Goal: Check status: Check status

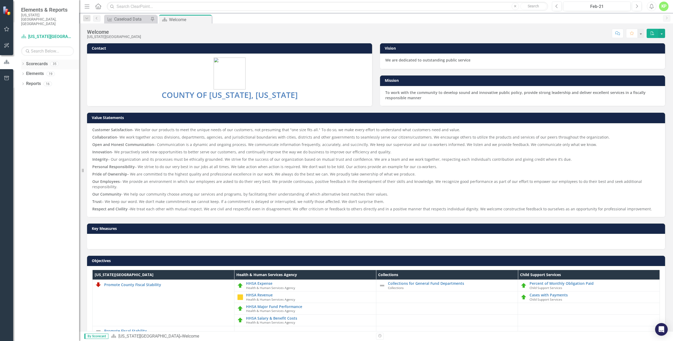
click at [23, 63] on icon at bounding box center [22, 64] width 1 height 2
click at [32, 71] on link "[US_STATE][GEOGRAPHIC_DATA]" at bounding box center [54, 74] width 50 height 6
click at [28, 72] on icon "Dropdown" at bounding box center [26, 73] width 4 height 3
click at [30, 132] on icon "Dropdown" at bounding box center [31, 133] width 4 height 3
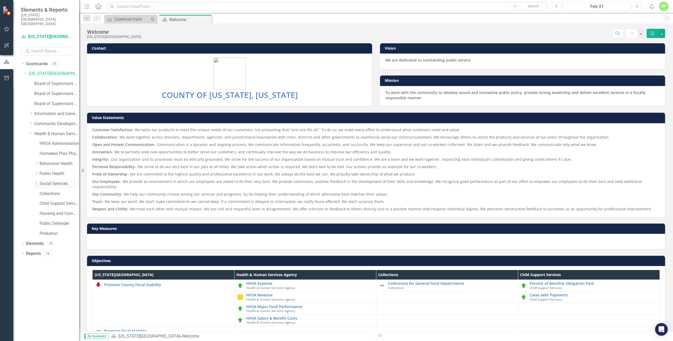
click at [36, 182] on icon "Dropdown" at bounding box center [36, 183] width 4 height 3
click at [47, 241] on link "Eligibility Services" at bounding box center [62, 244] width 34 height 6
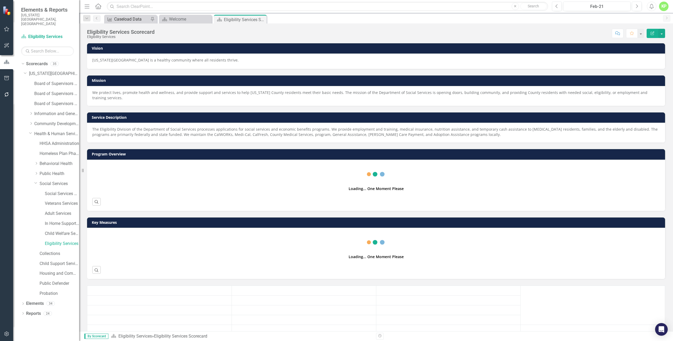
click at [134, 19] on div "Caseload Data" at bounding box center [131, 19] width 35 height 7
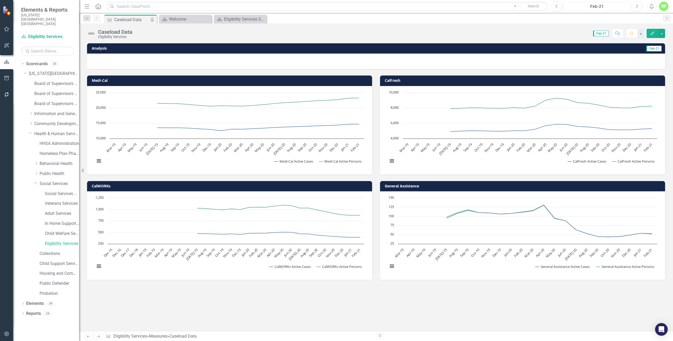
click at [607, 8] on div "Feb-21" at bounding box center [597, 6] width 64 height 6
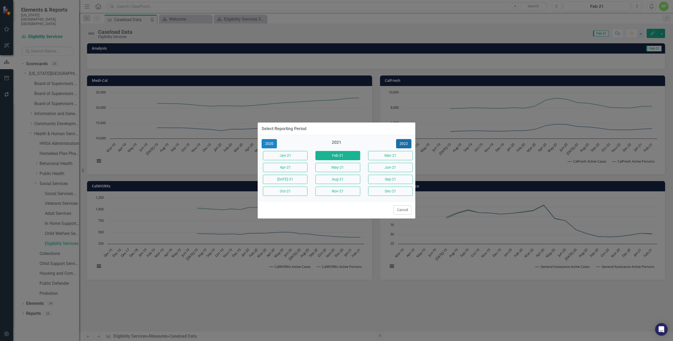
click at [406, 140] on button "2022" at bounding box center [403, 143] width 15 height 9
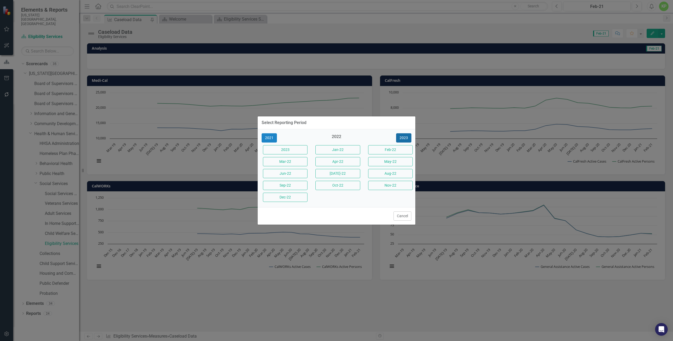
click at [404, 138] on button "2023" at bounding box center [403, 137] width 15 height 9
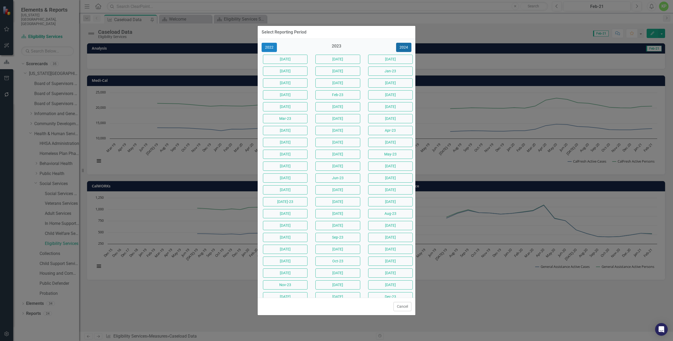
click at [399, 48] on button "2024" at bounding box center [403, 47] width 15 height 9
click at [402, 46] on button "2025" at bounding box center [403, 47] width 15 height 9
click at [335, 189] on button "[DATE]-25" at bounding box center [338, 189] width 45 height 9
